Goal: Task Accomplishment & Management: Manage account settings

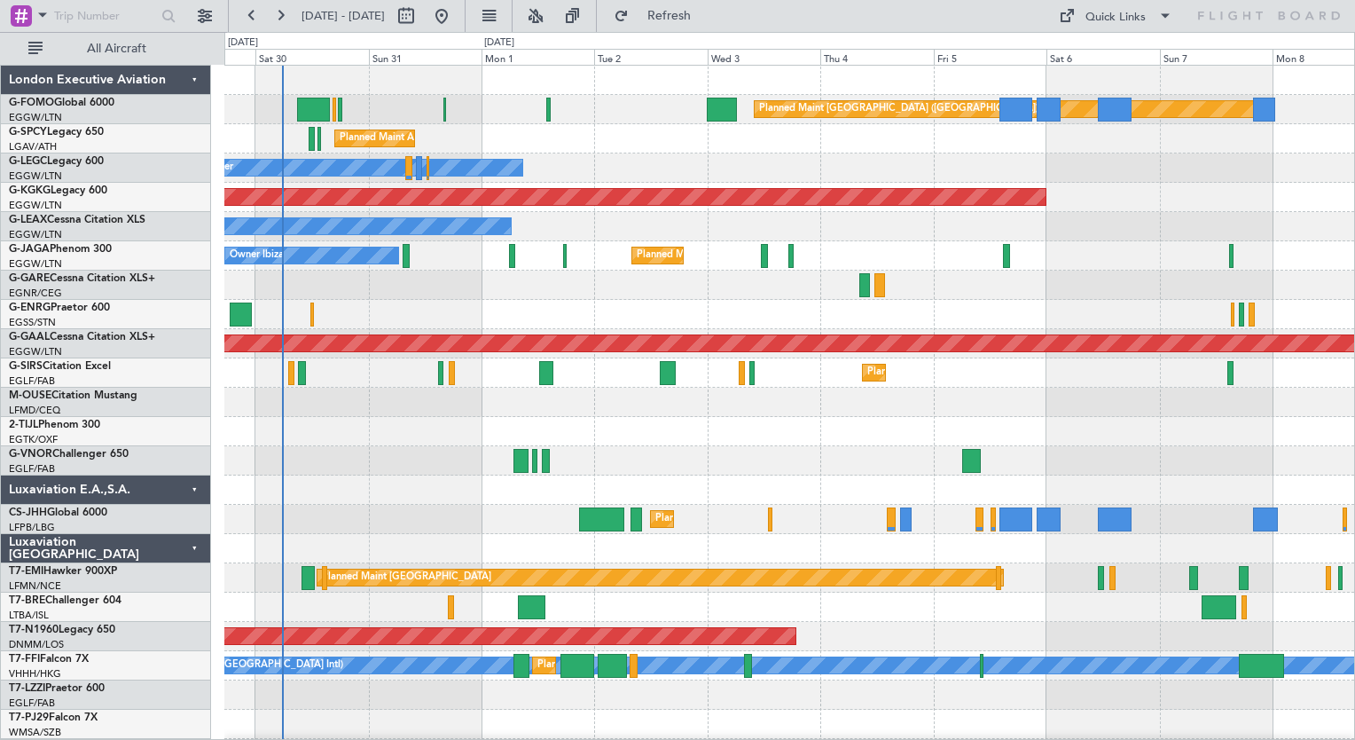
click at [382, 553] on div "Planned Maint [GEOGRAPHIC_DATA] ([GEOGRAPHIC_DATA]) Planned Maint [GEOGRAPHIC_D…" at bounding box center [789, 461] width 1130 height 790
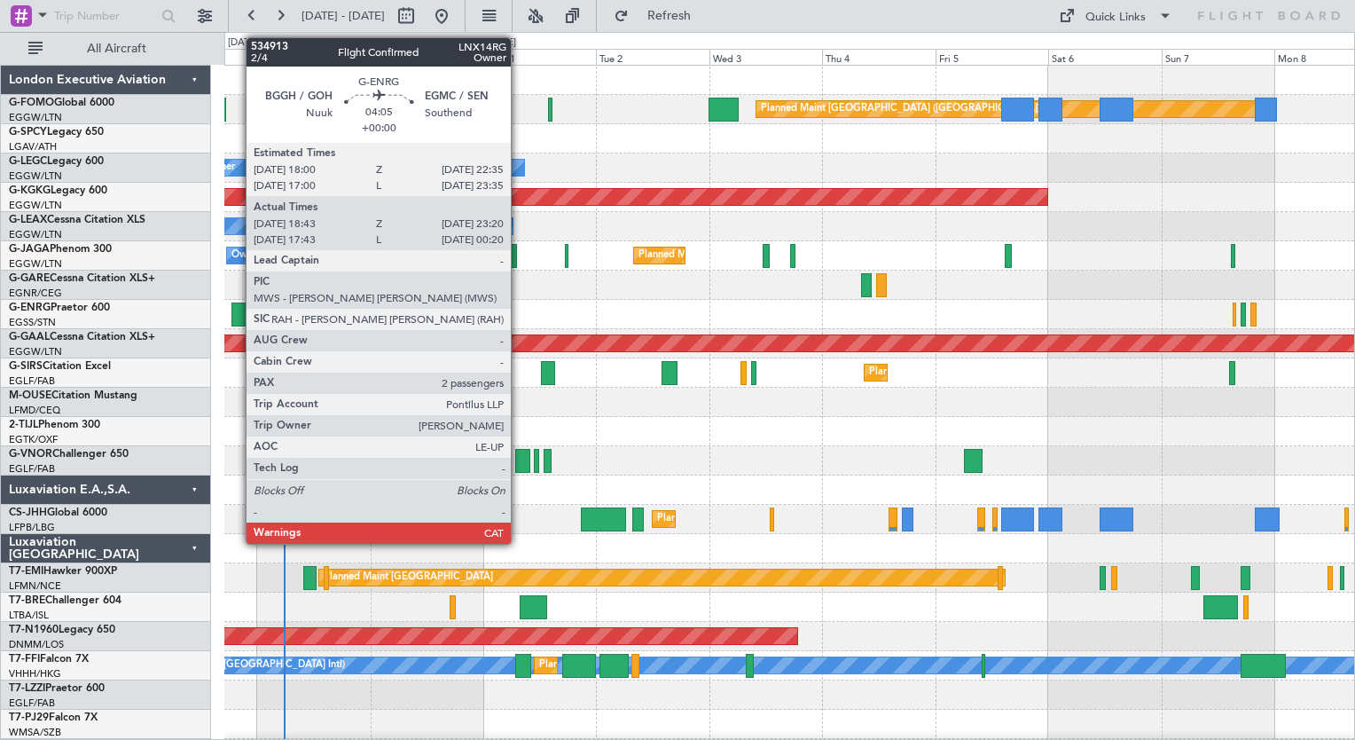
click at [237, 307] on div at bounding box center [242, 314] width 22 height 24
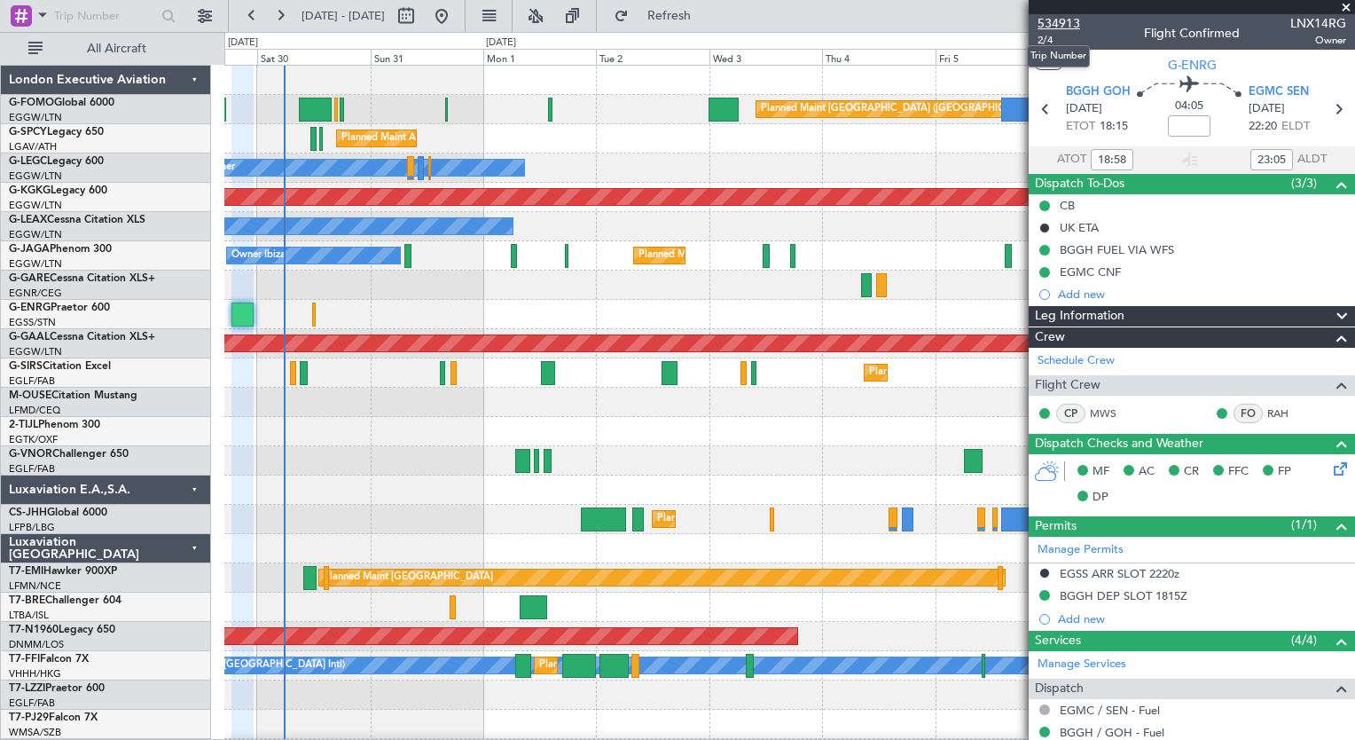
click at [1064, 22] on span "534913" at bounding box center [1059, 23] width 43 height 19
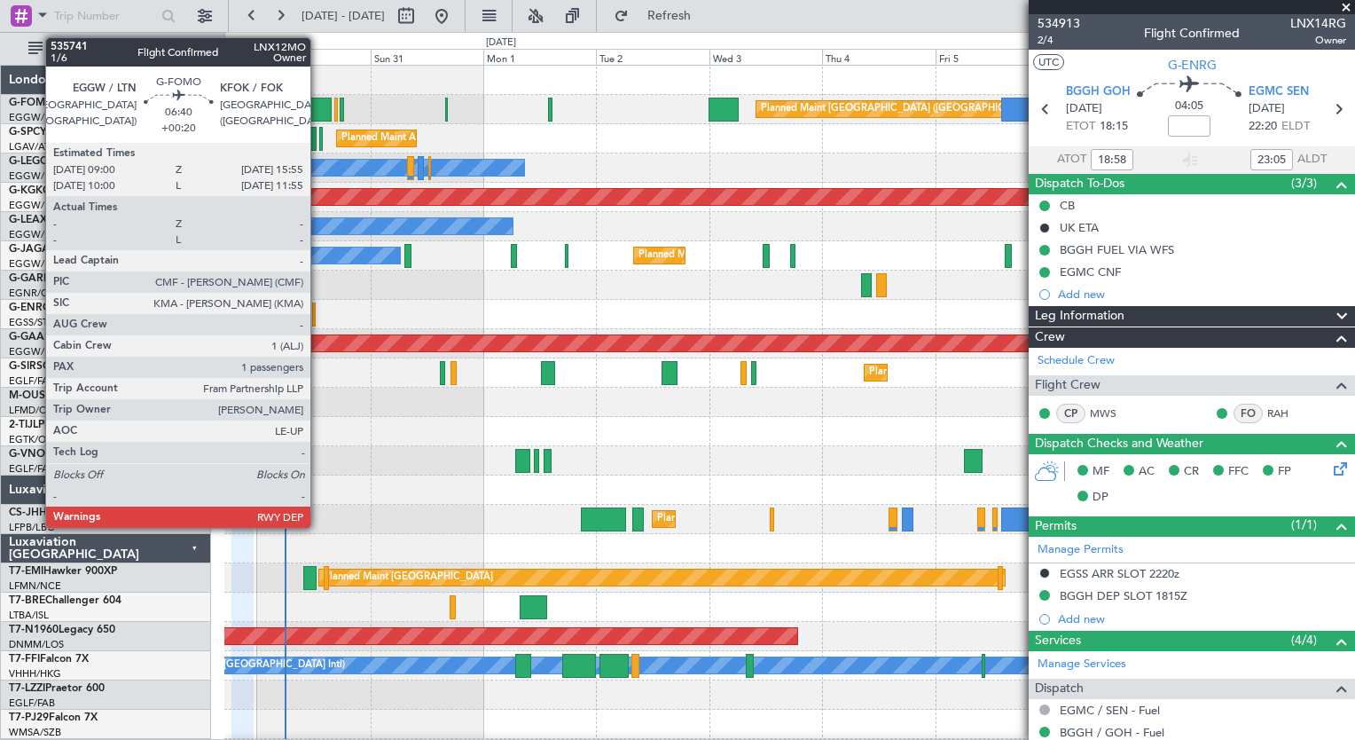
click at [318, 104] on div at bounding box center [315, 110] width 33 height 24
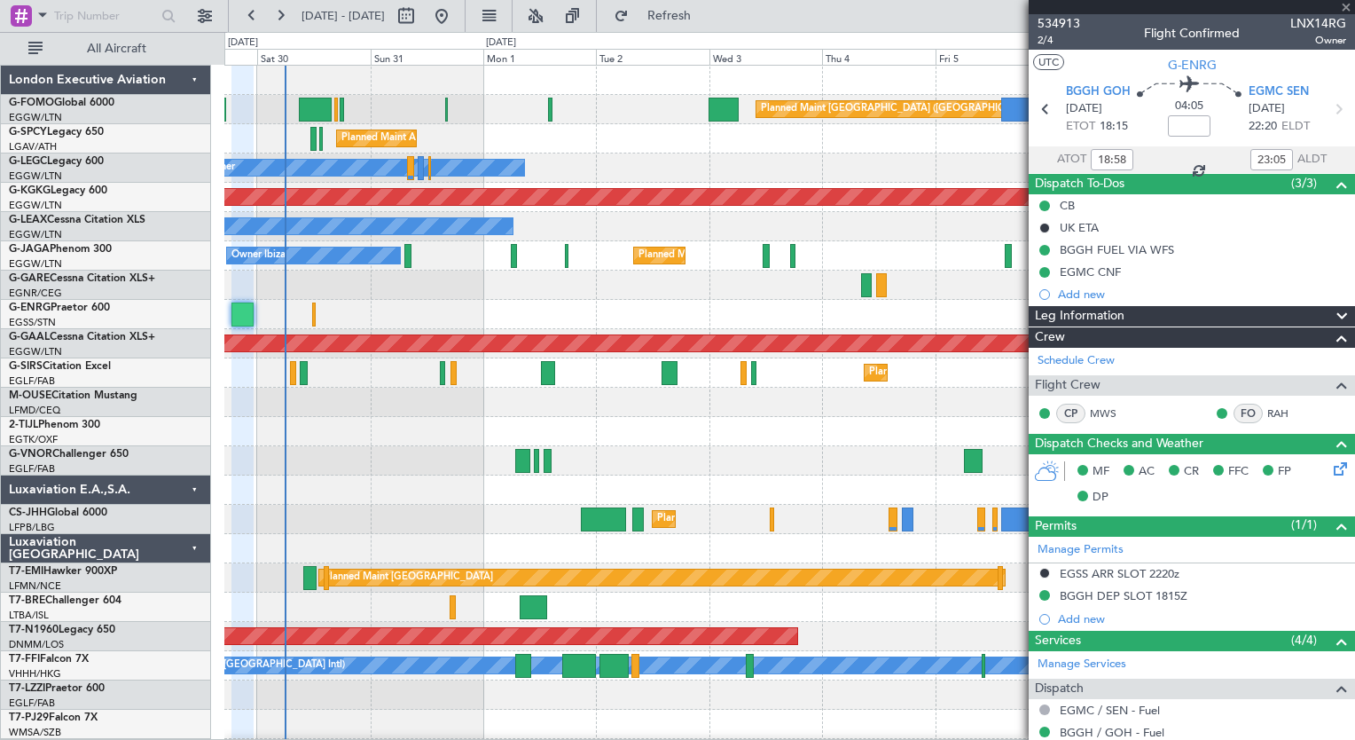
type input "+00:20"
type input "1"
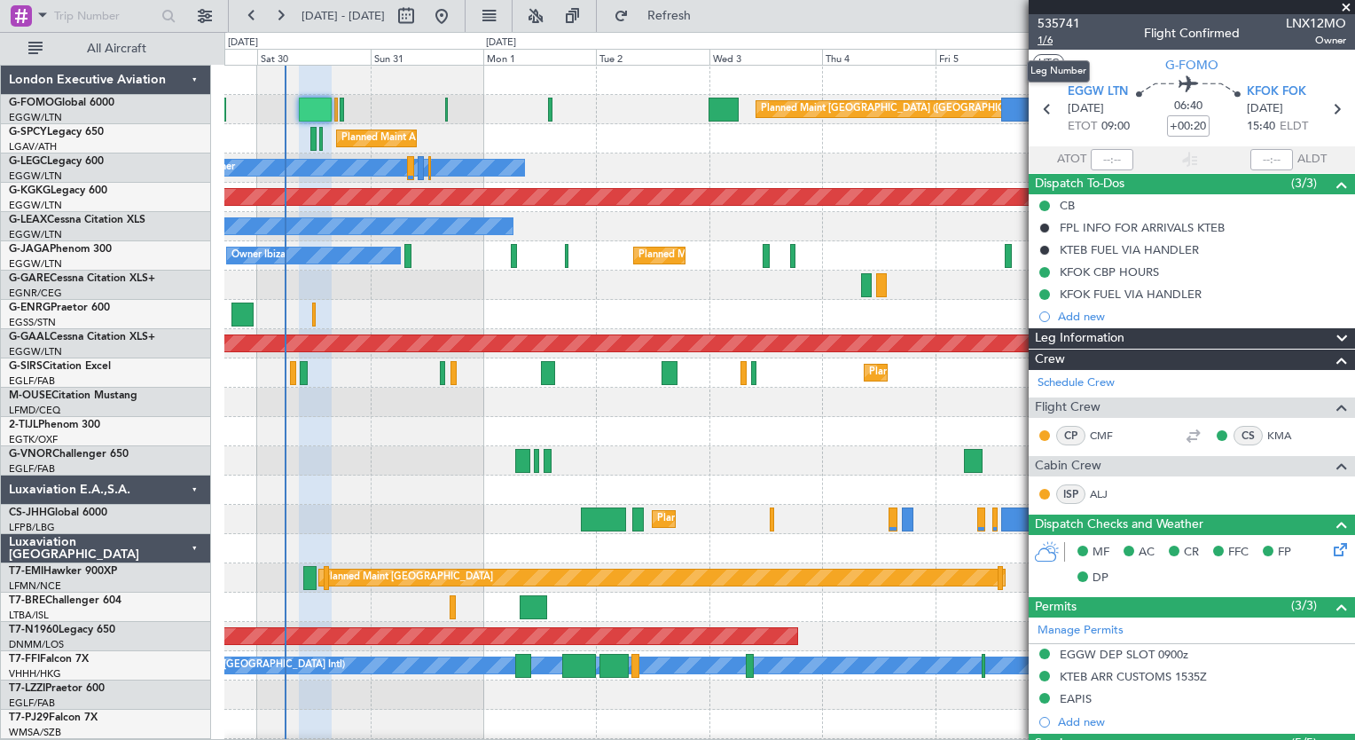
click at [1041, 42] on span "1/6" at bounding box center [1059, 40] width 43 height 15
click at [712, 24] on button "Refresh" at bounding box center [659, 16] width 106 height 28
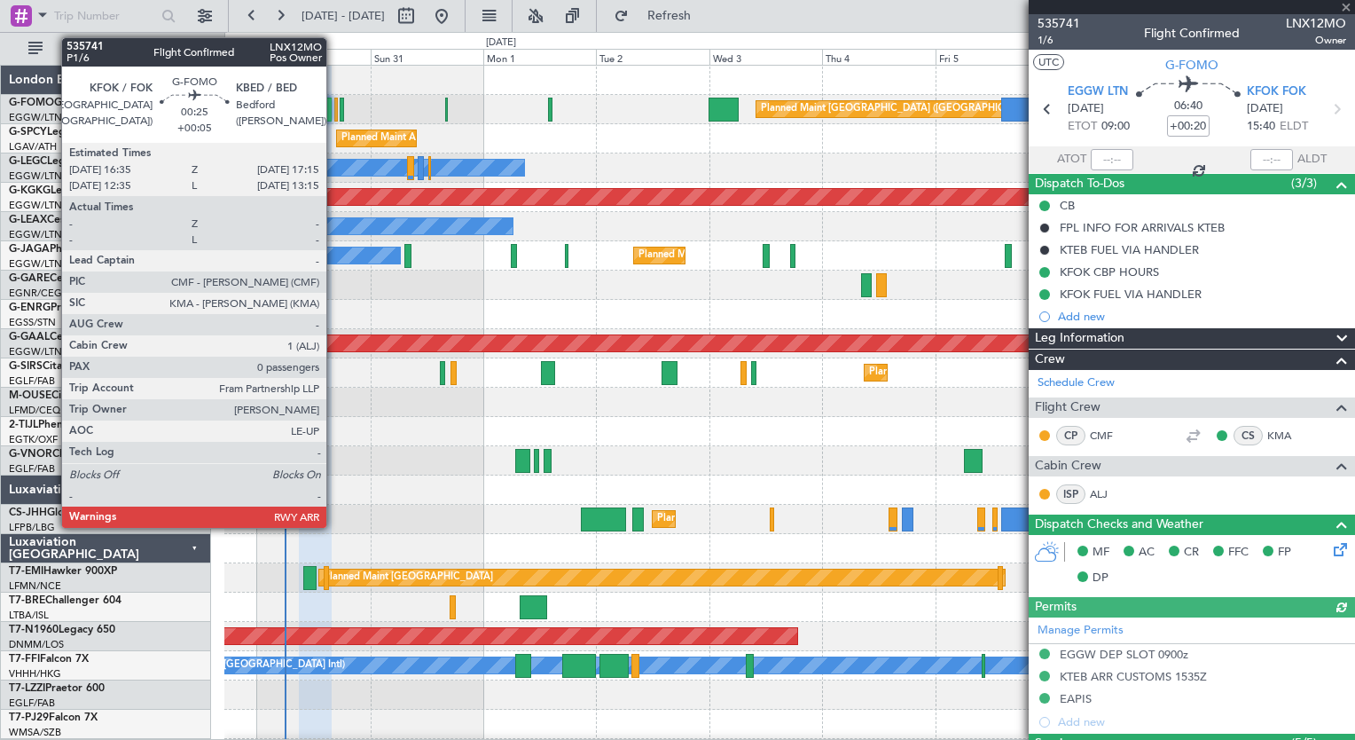
click at [334, 105] on div at bounding box center [336, 110] width 4 height 24
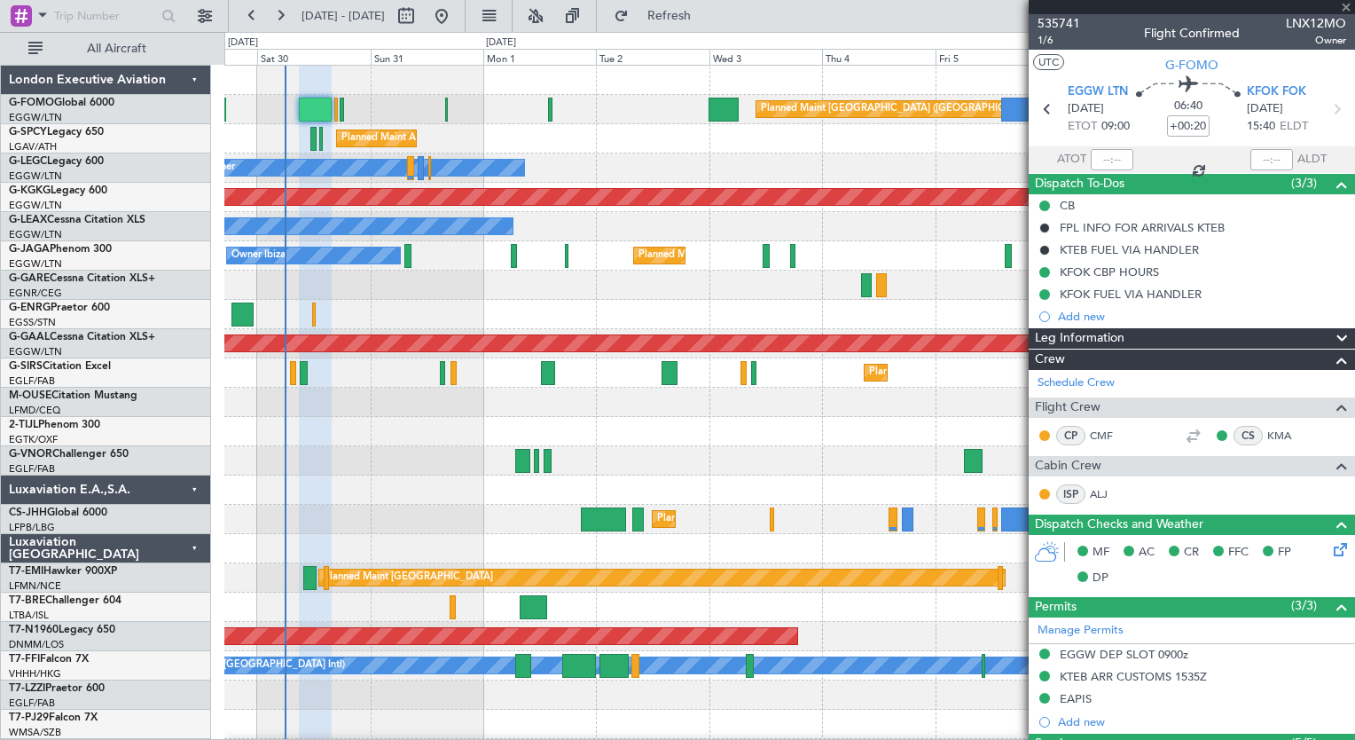
type input "+00:05"
type input "0"
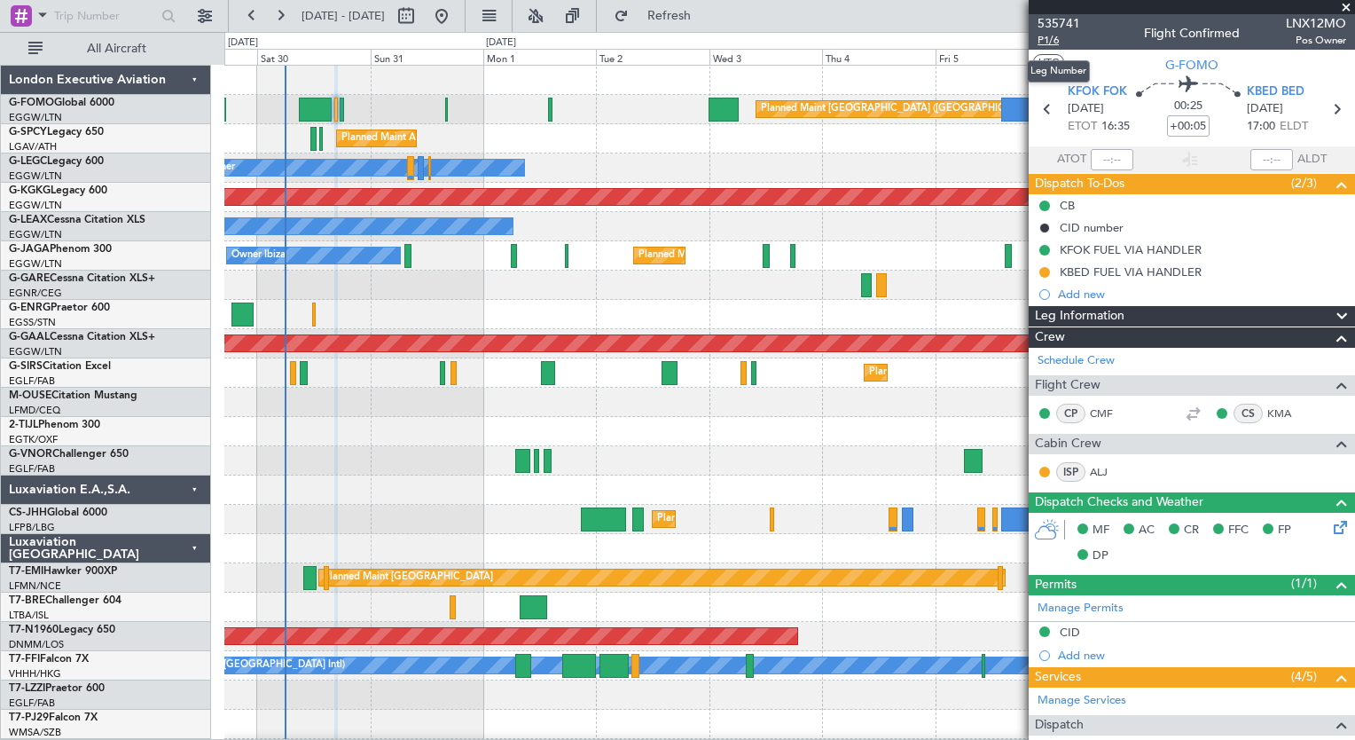
click at [1046, 46] on span "P1/6" at bounding box center [1059, 40] width 43 height 15
click at [712, 27] on button "Refresh" at bounding box center [659, 16] width 106 height 28
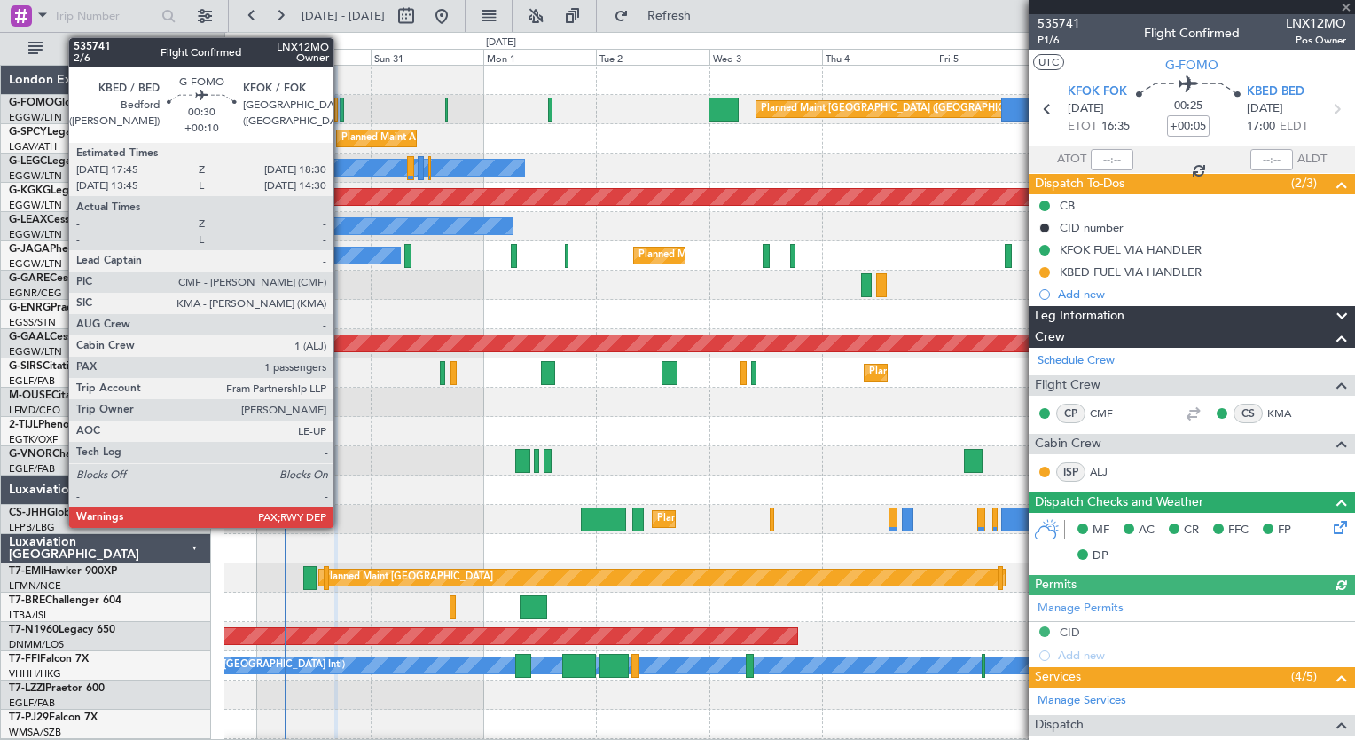
click at [341, 119] on div at bounding box center [342, 110] width 4 height 24
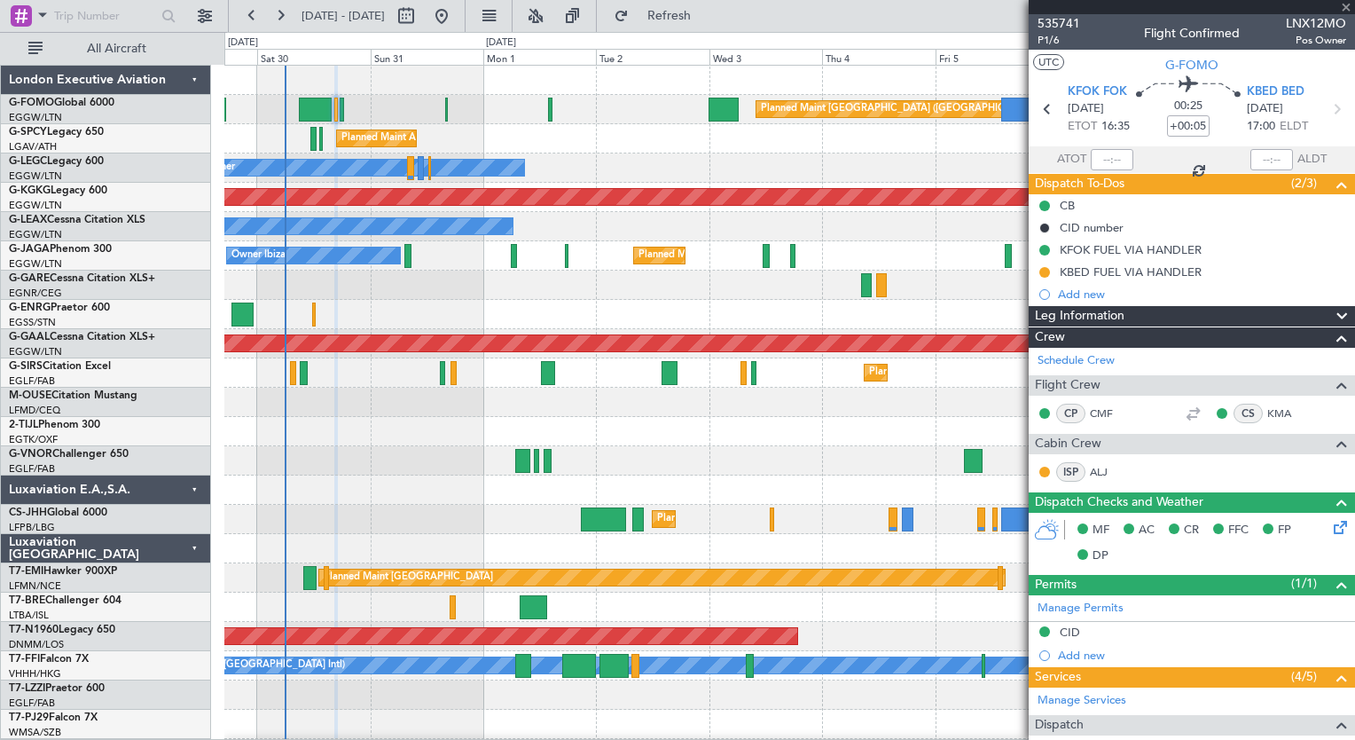
type input "+00:10"
type input "3"
click at [1040, 37] on span "2/6" at bounding box center [1059, 40] width 43 height 15
click at [707, 20] on span "Refresh" at bounding box center [669, 16] width 75 height 12
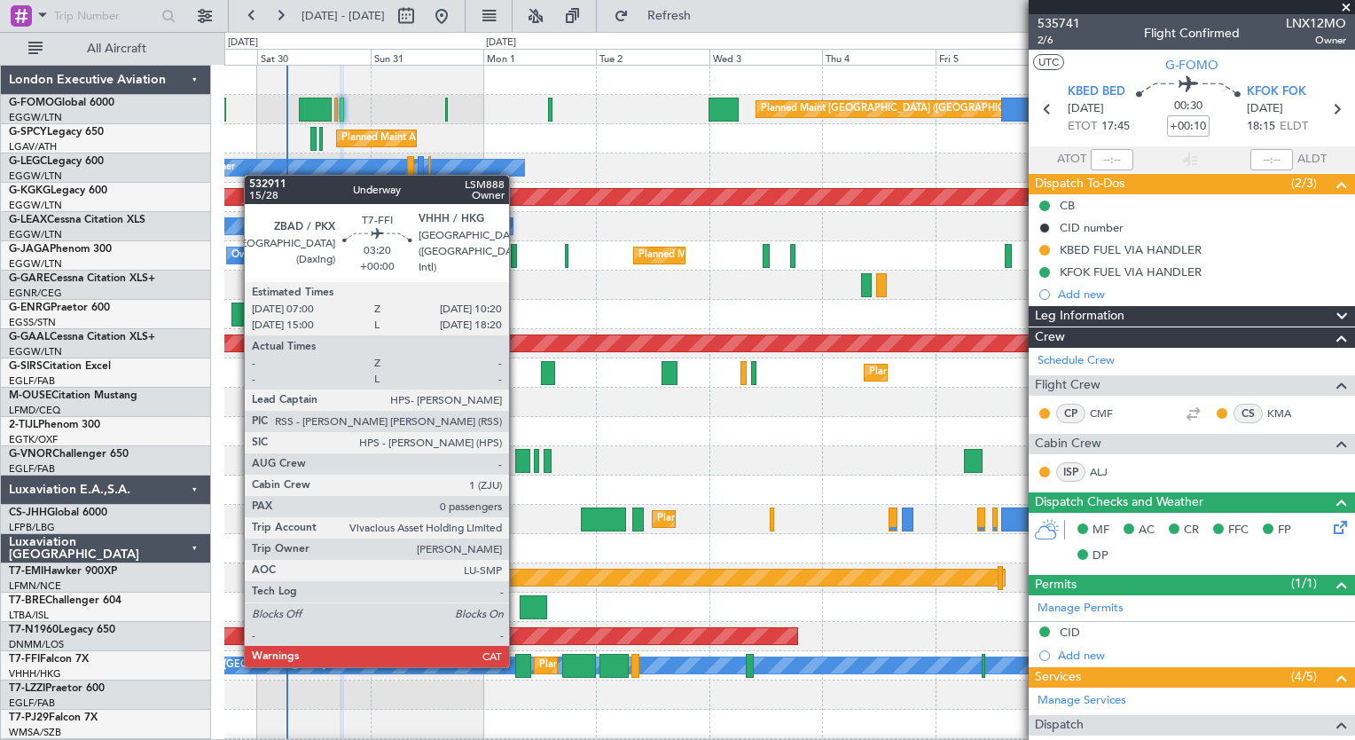
click at [517, 665] on div at bounding box center [523, 666] width 16 height 24
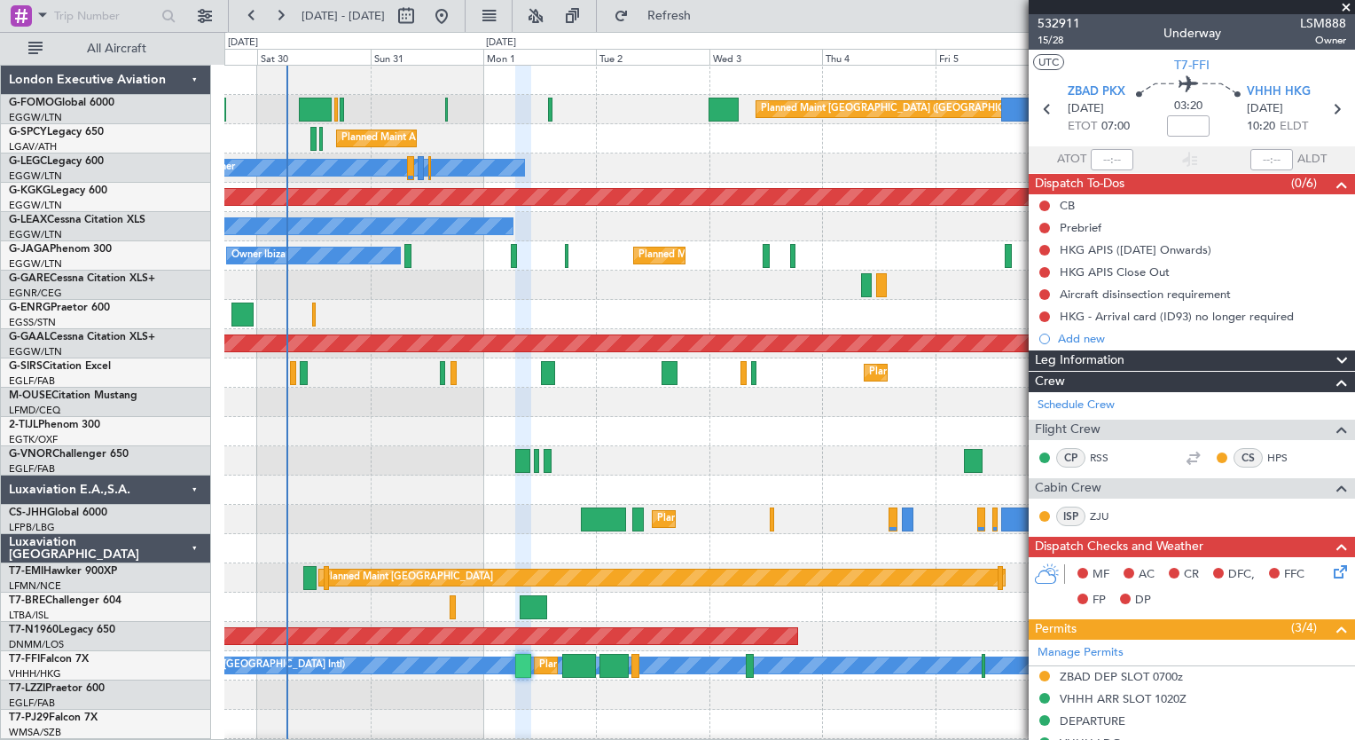
scroll to position [440, 0]
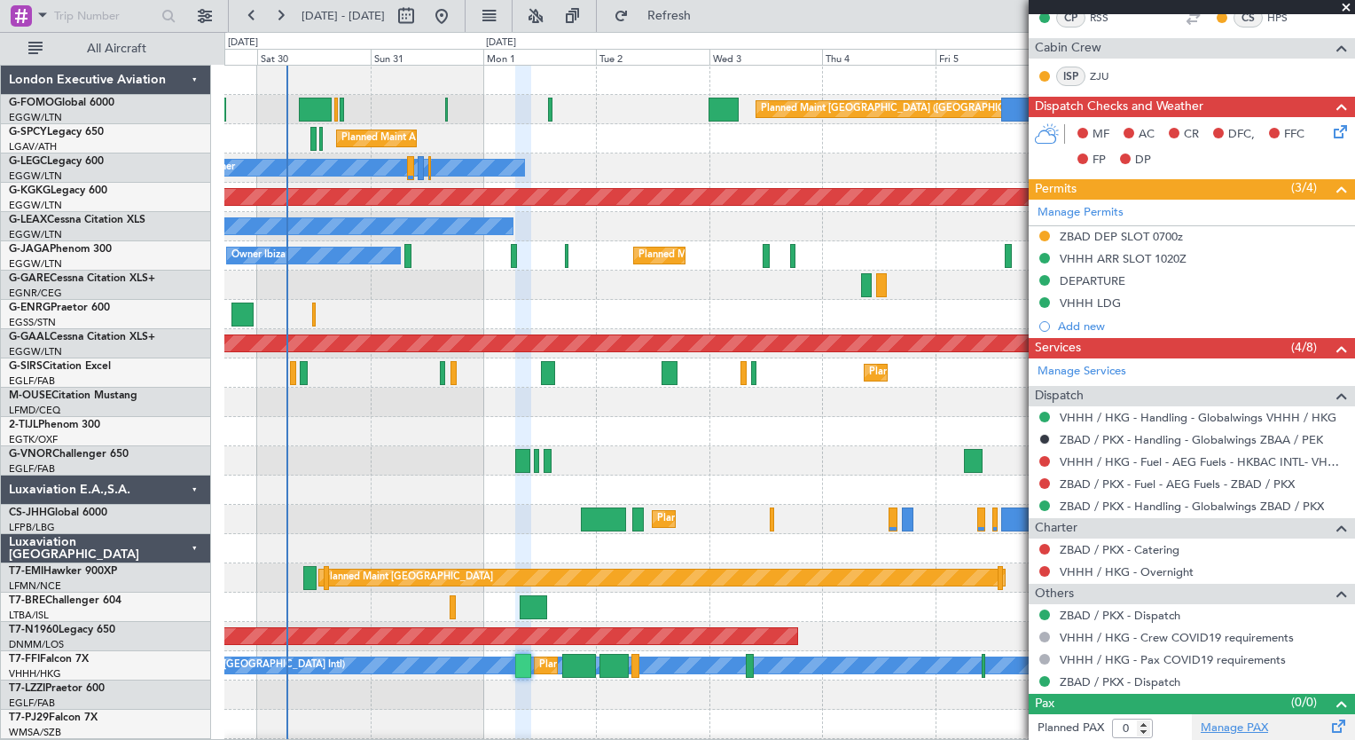
click at [1220, 730] on link "Manage PAX" at bounding box center [1234, 728] width 67 height 18
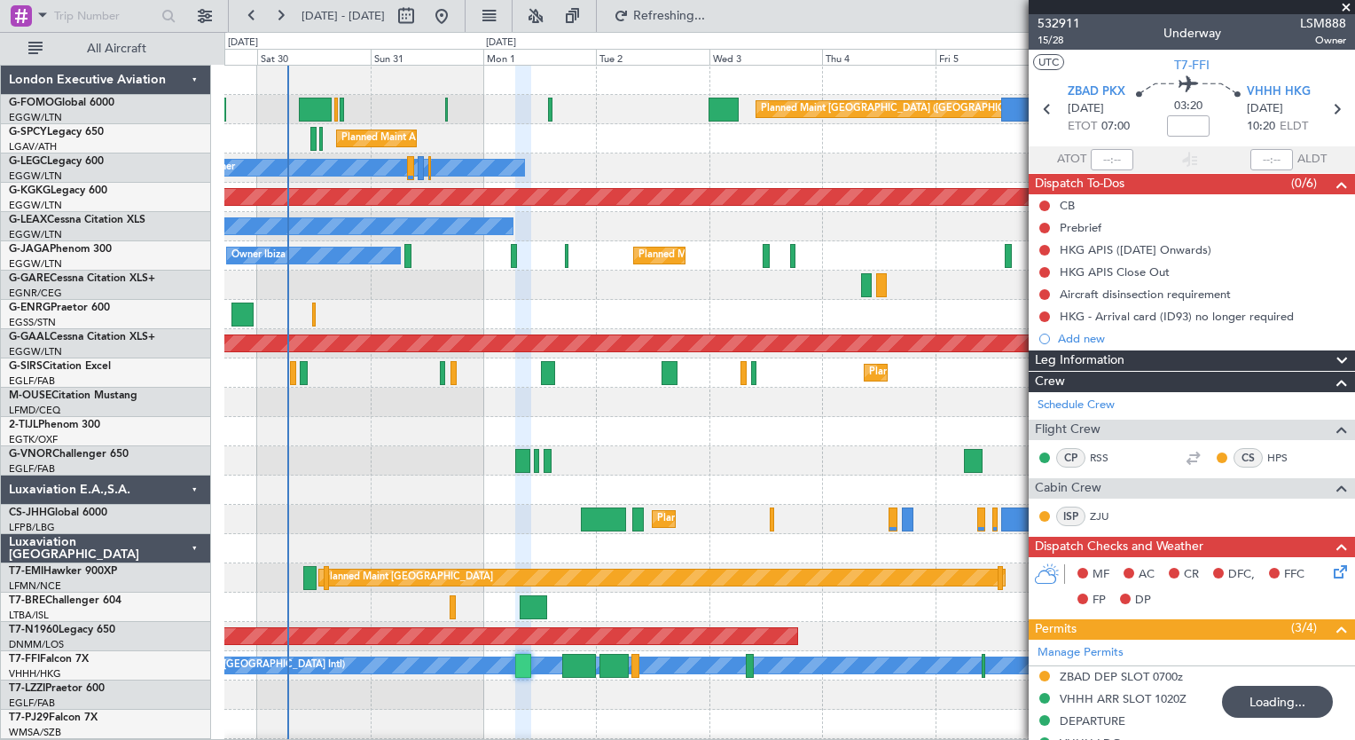
type input "3"
click at [707, 19] on span "Refresh" at bounding box center [669, 16] width 75 height 12
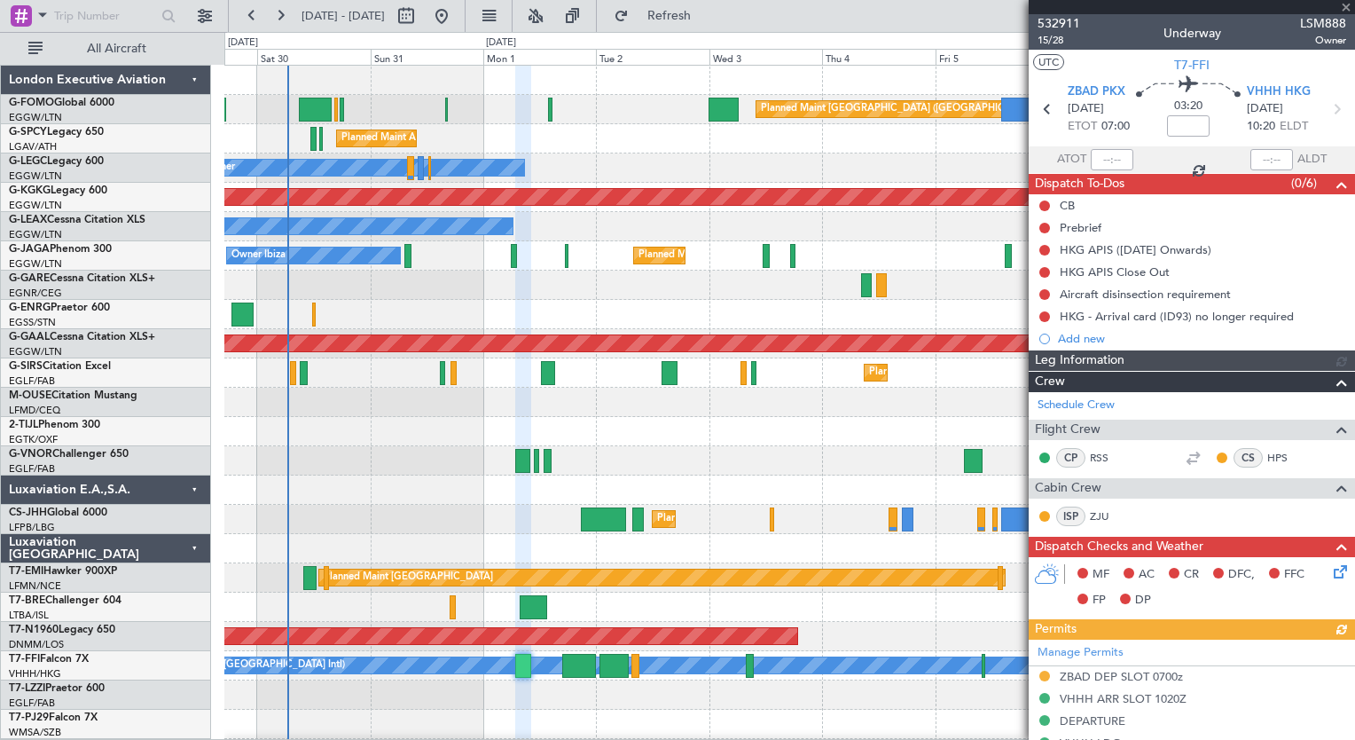
scroll to position [559, 0]
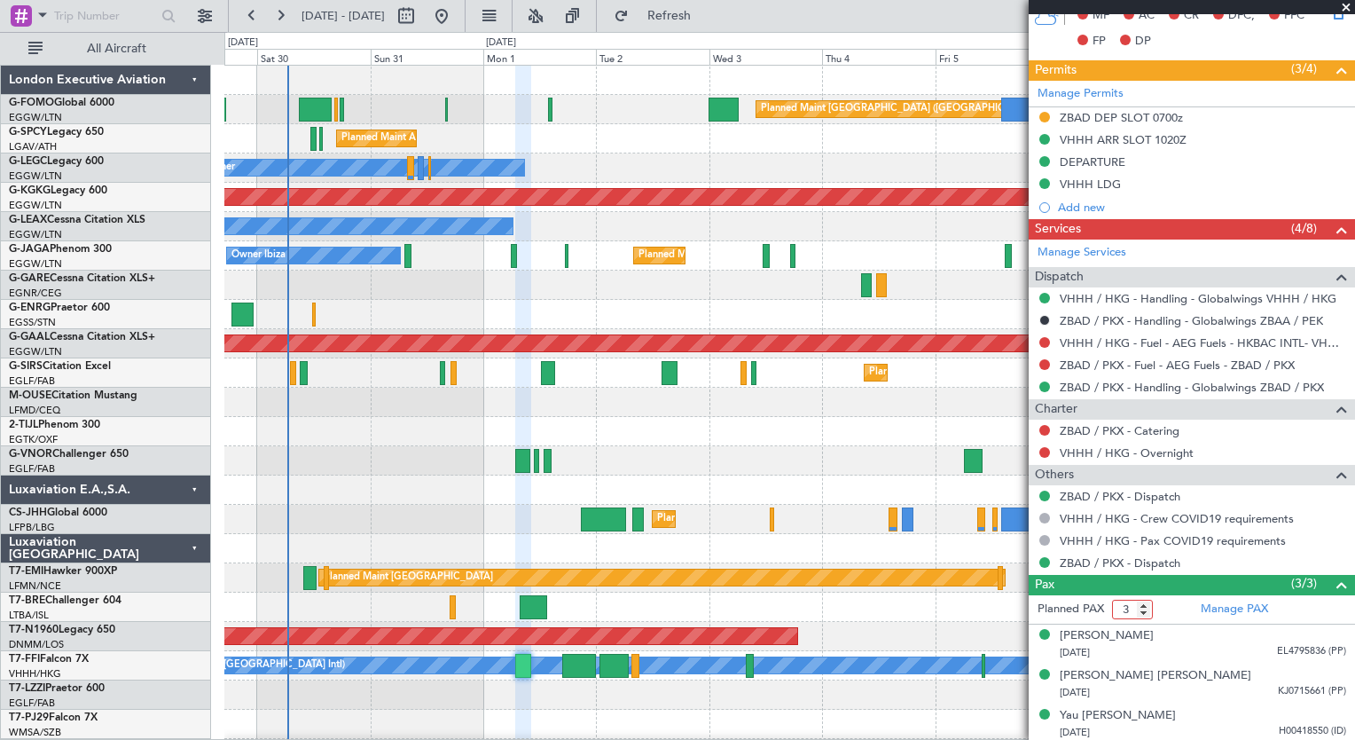
click at [1135, 611] on input "3" at bounding box center [1132, 610] width 41 height 20
type input "5"
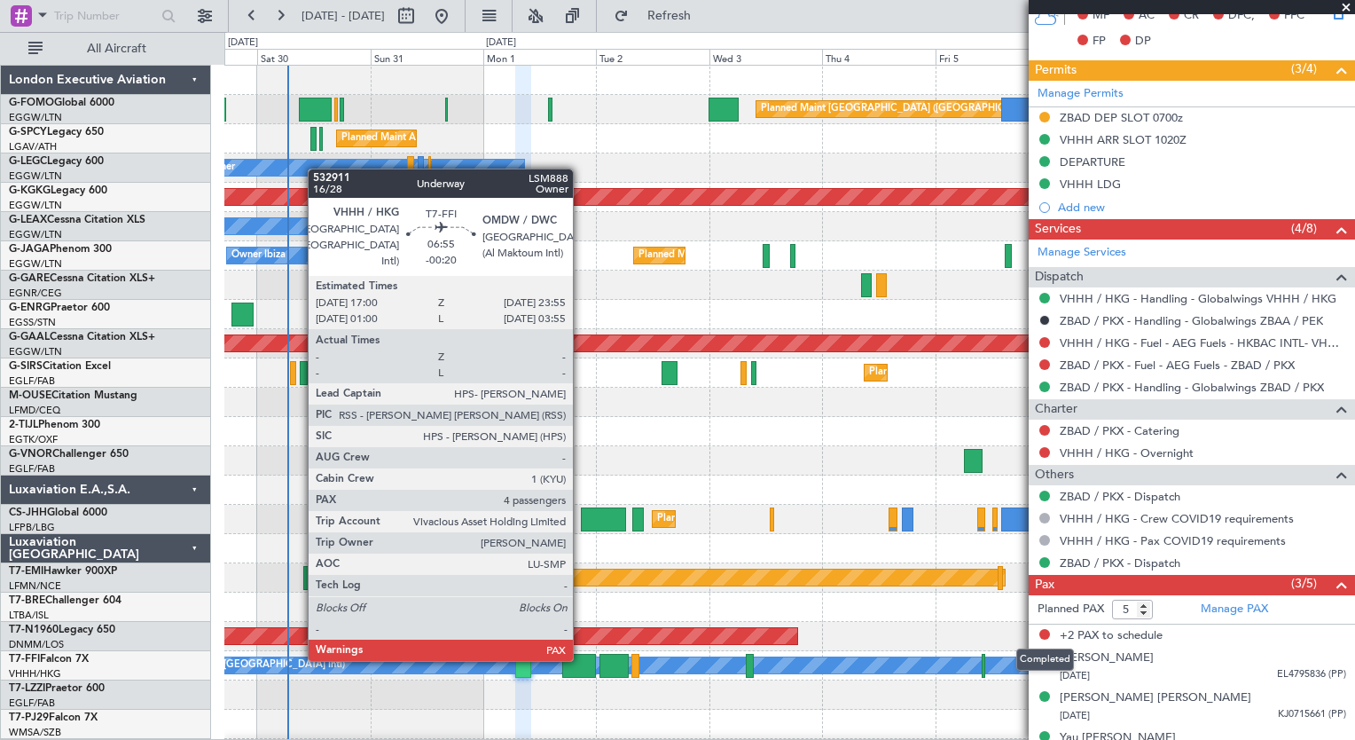
click at [581, 659] on div at bounding box center [578, 666] width 33 height 24
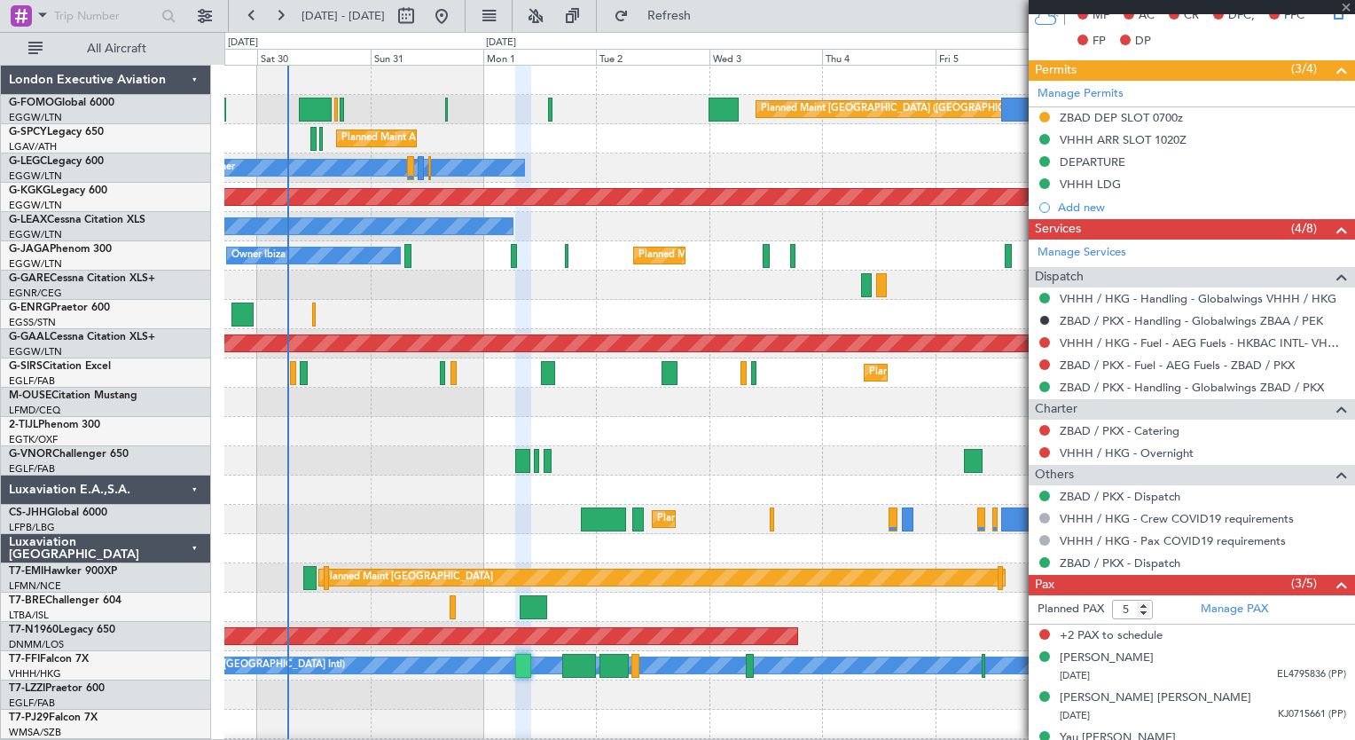
type input "-00:20"
type input "4"
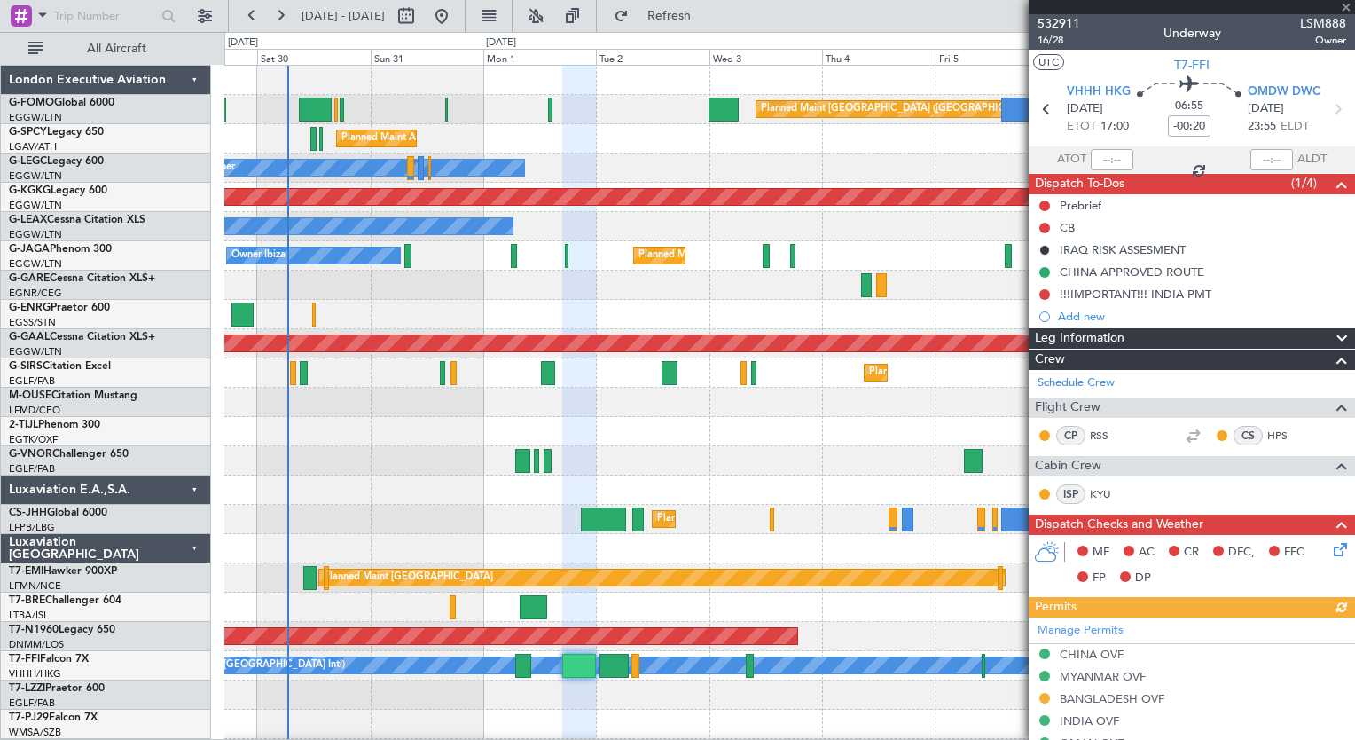
scroll to position [635, 0]
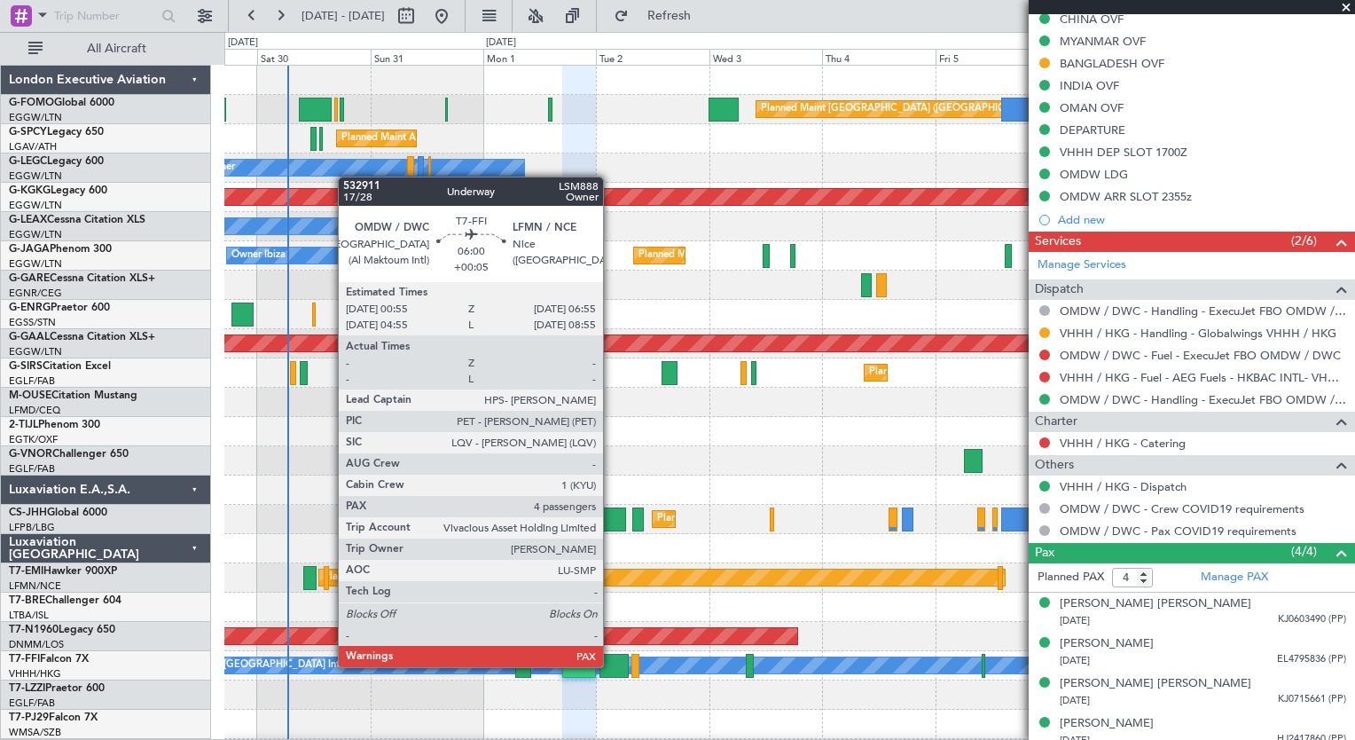
click at [617, 664] on div at bounding box center [614, 666] width 28 height 24
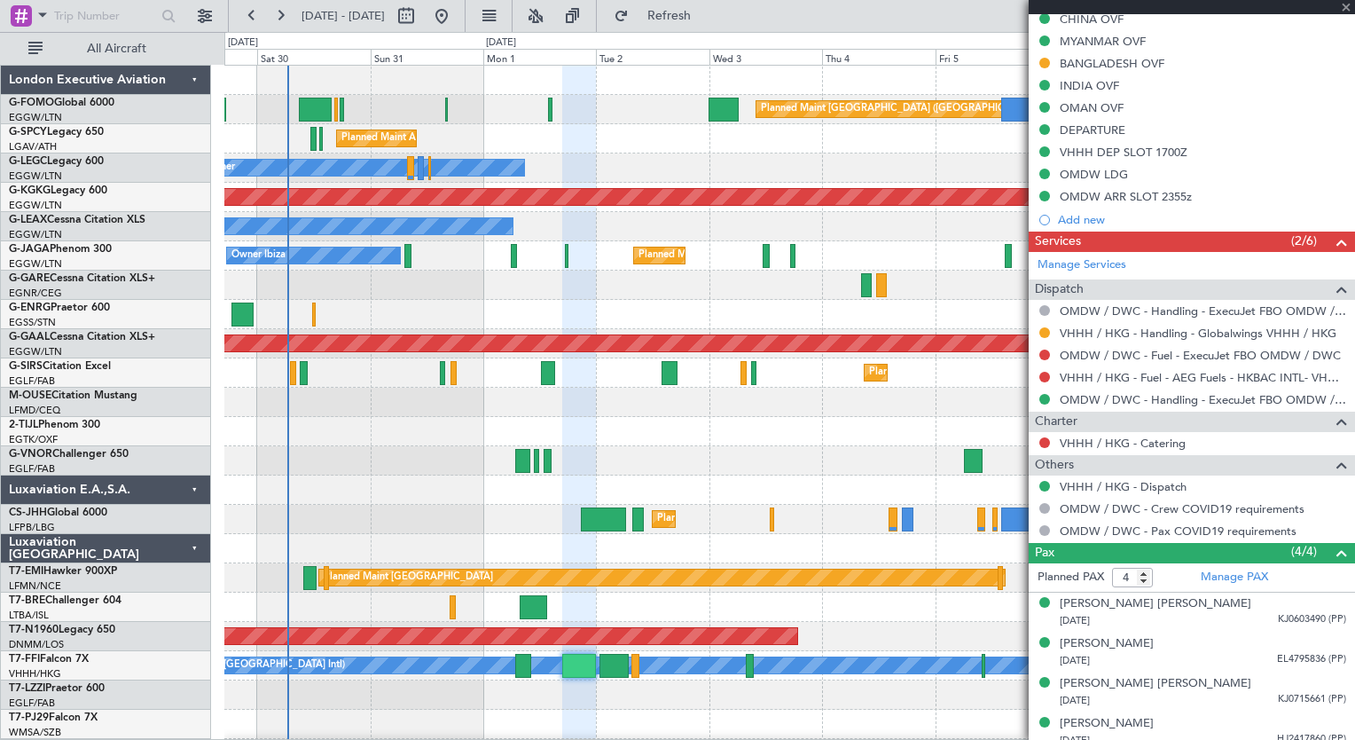
type input "+00:05"
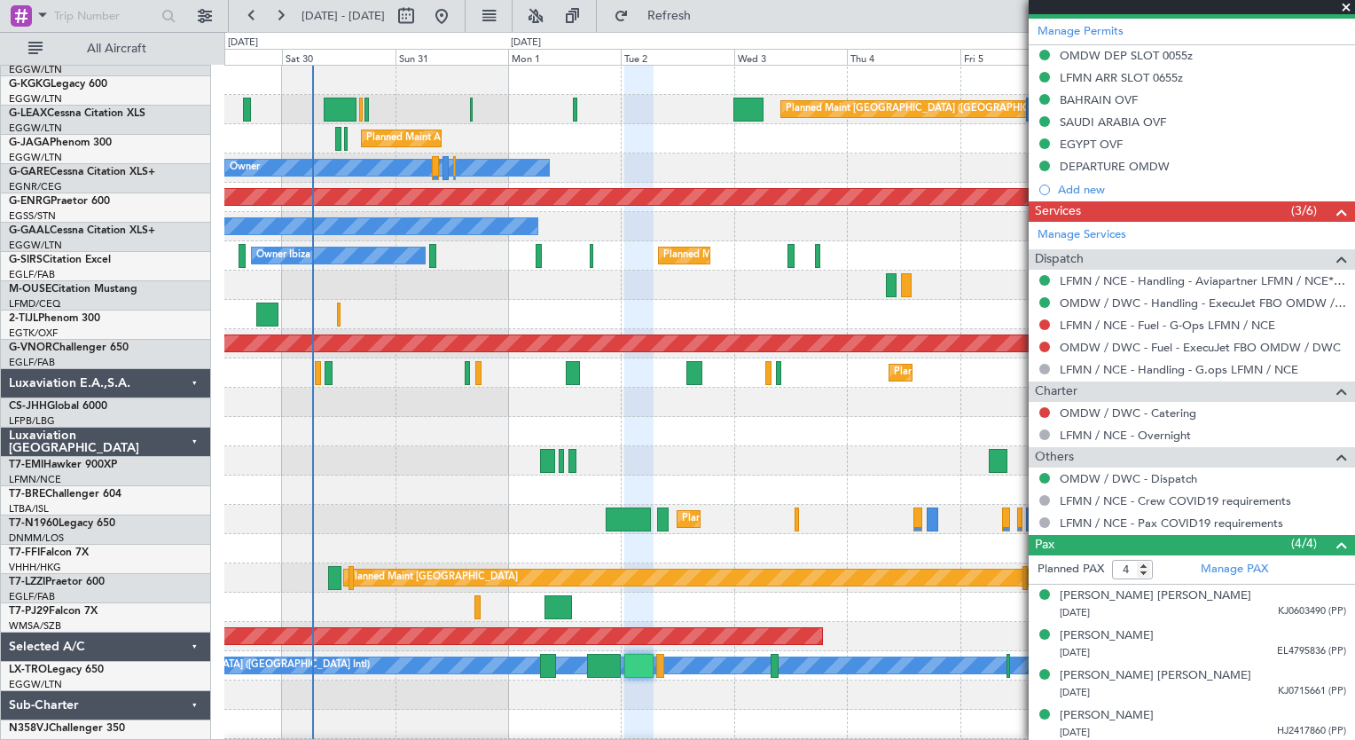
scroll to position [0, 0]
